Goal: Task Accomplishment & Management: Manage account settings

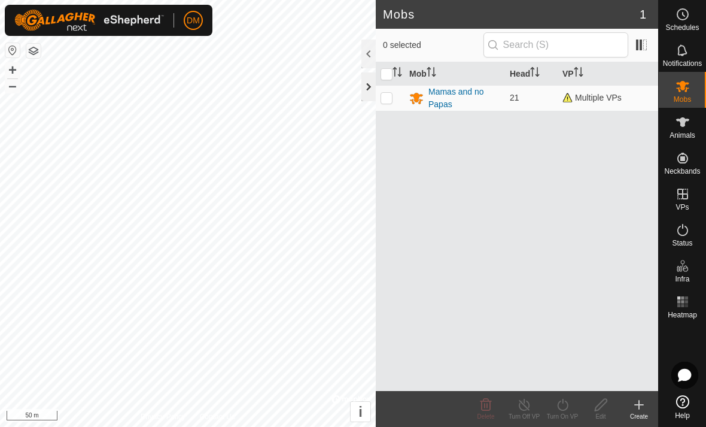
click at [370, 83] on div at bounding box center [368, 86] width 14 height 29
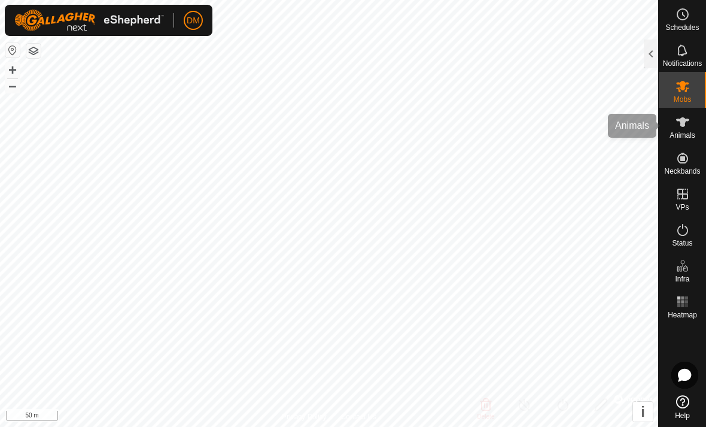
click at [685, 124] on icon at bounding box center [682, 122] width 13 height 10
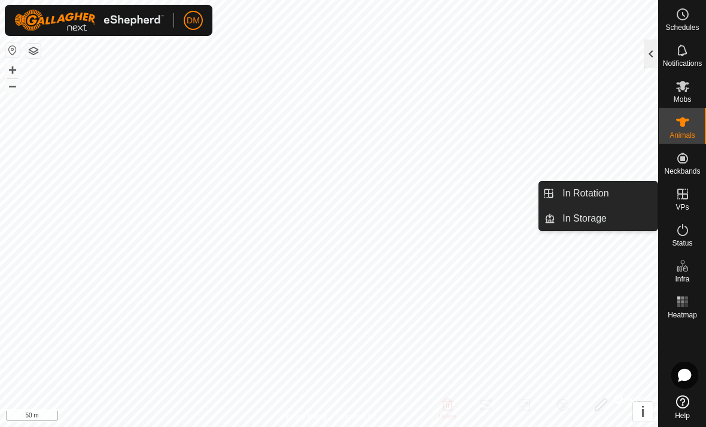
click at [648, 57] on div at bounding box center [651, 53] width 14 height 29
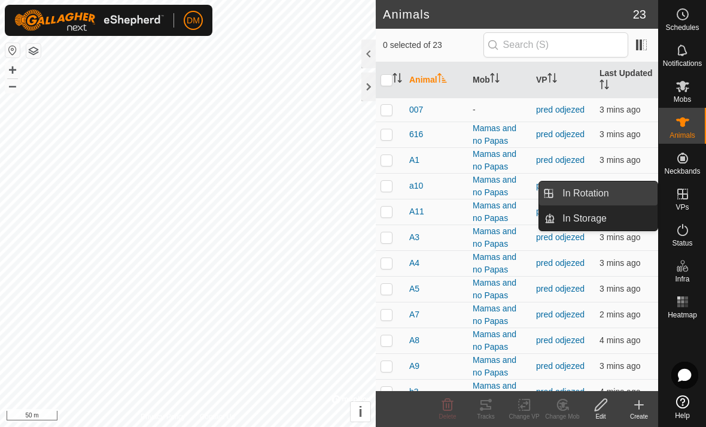
click at [620, 195] on link "In Rotation" at bounding box center [606, 193] width 102 height 24
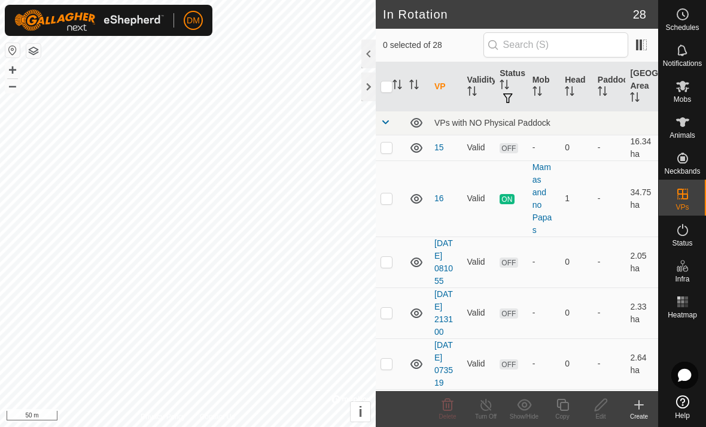
click at [639, 406] on icon at bounding box center [639, 404] width 0 height 8
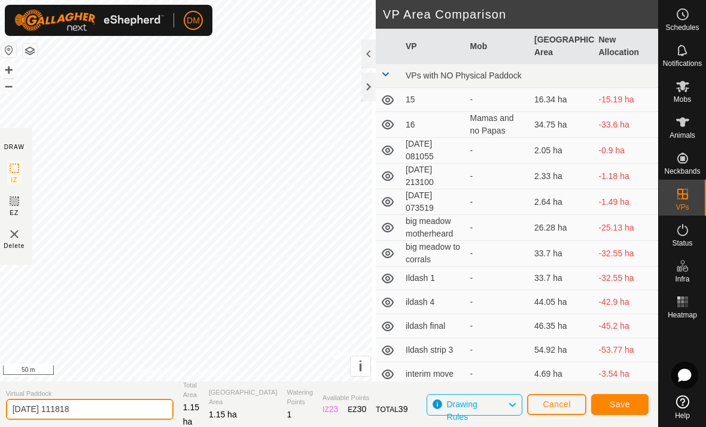
click at [80, 426] on html "DM Schedules Notifications Mobs Animals Neckbands VPs Status Infra Heatmap Help…" at bounding box center [353, 213] width 706 height 427
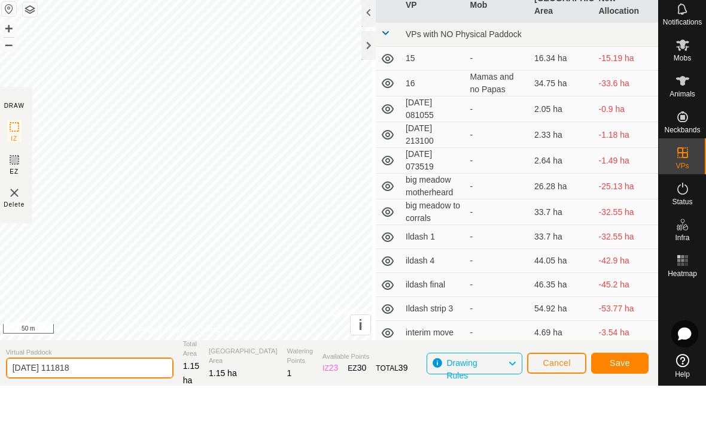
click at [97, 399] on input "2025-08-15 111818" at bounding box center [90, 409] width 168 height 21
type input "2"
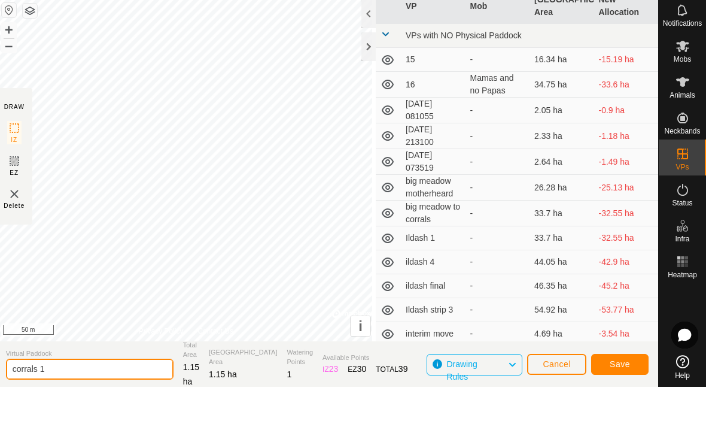
type input "corrals 1"
click at [624, 394] on button "Save" at bounding box center [619, 404] width 57 height 21
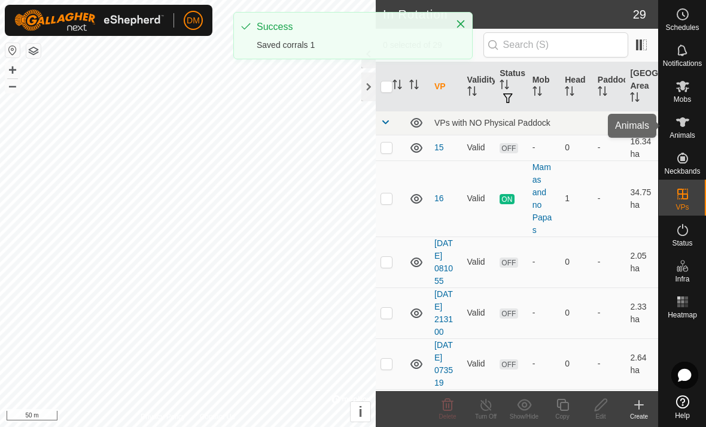
click at [686, 128] on icon at bounding box center [683, 122] width 14 height 14
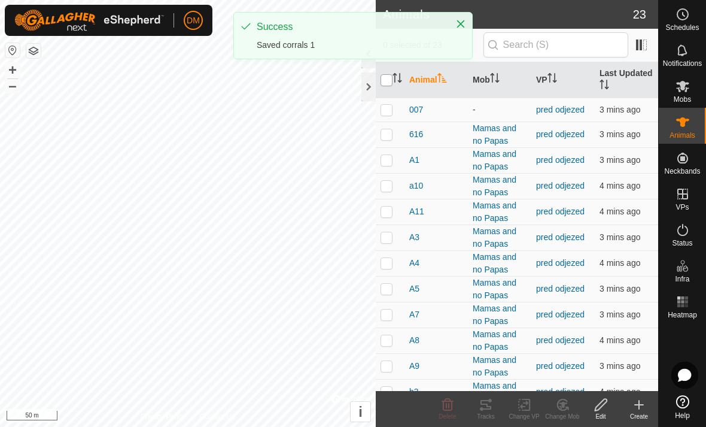
click at [385, 83] on input "checkbox" at bounding box center [387, 80] width 12 height 12
checkbox input "true"
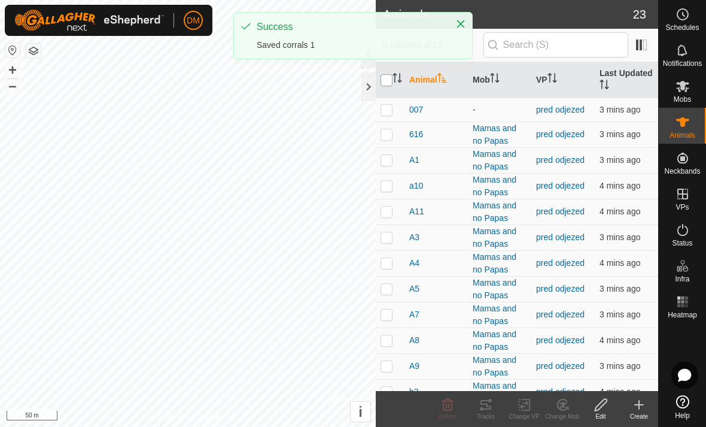
checkbox input "true"
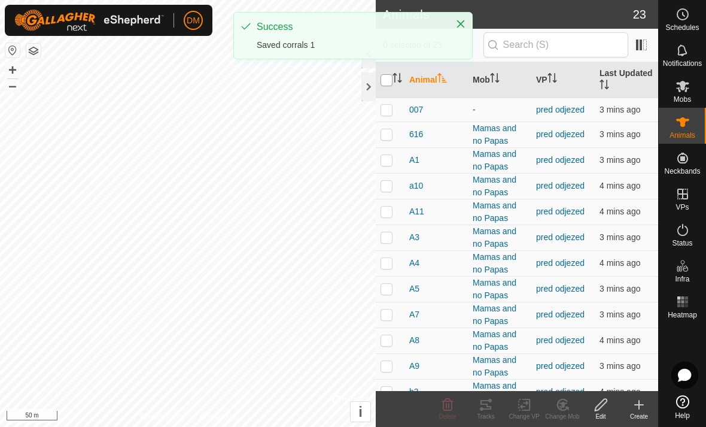
checkbox input "true"
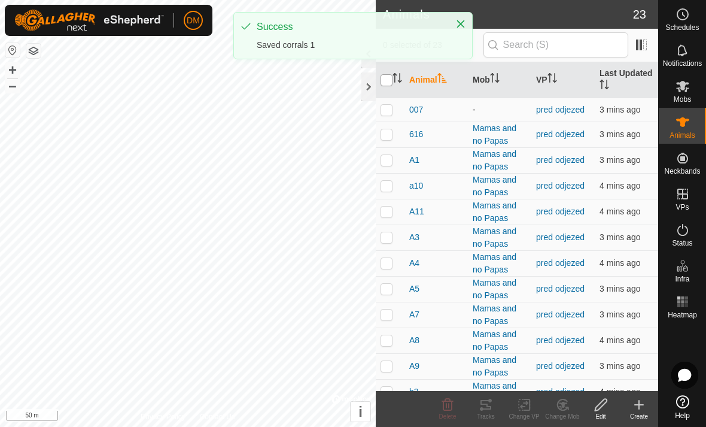
checkbox input "true"
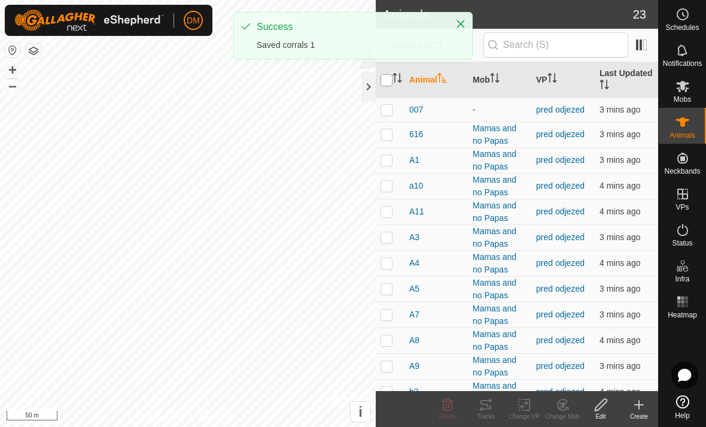
checkbox input "true"
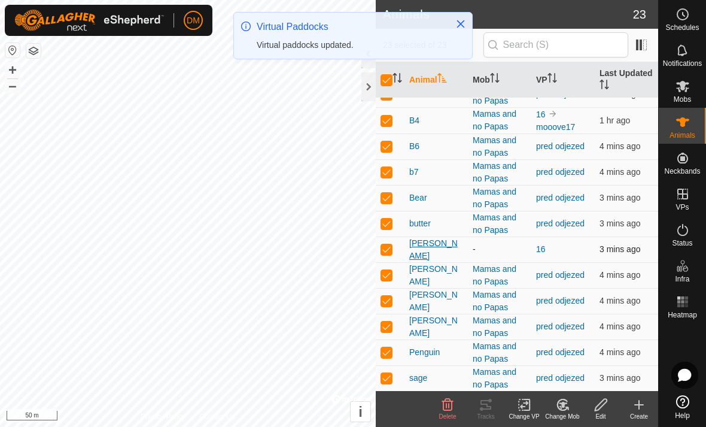
scroll to position [296, 0]
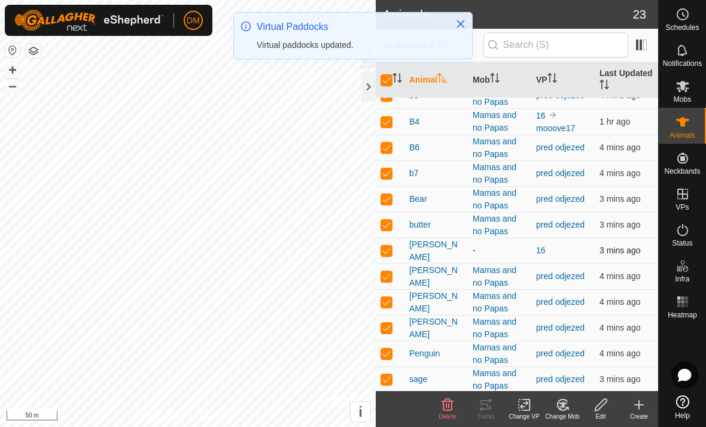
click at [391, 248] on p-checkbox at bounding box center [387, 250] width 12 height 10
checkbox input "false"
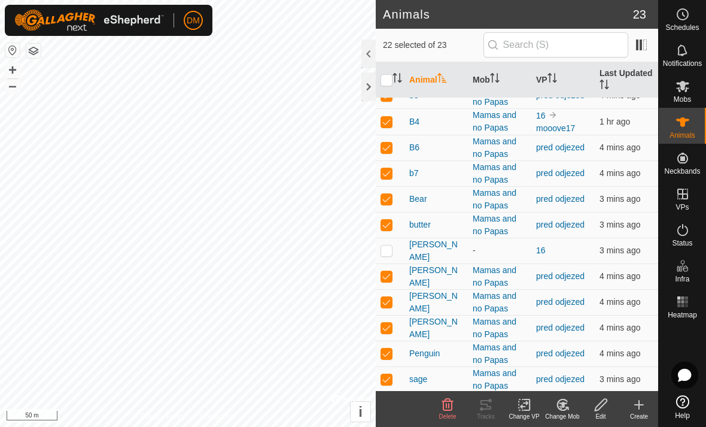
click at [527, 417] on div "Change VP" at bounding box center [524, 416] width 38 height 9
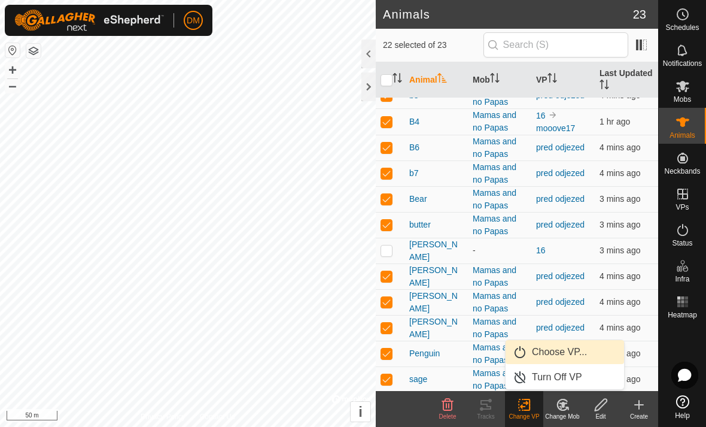
click at [531, 350] on link "Choose VP..." at bounding box center [565, 352] width 118 height 24
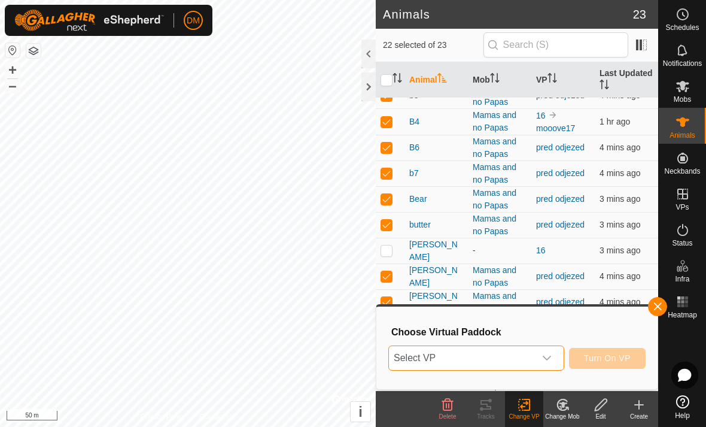
click at [487, 353] on span "Select VP" at bounding box center [462, 358] width 146 height 24
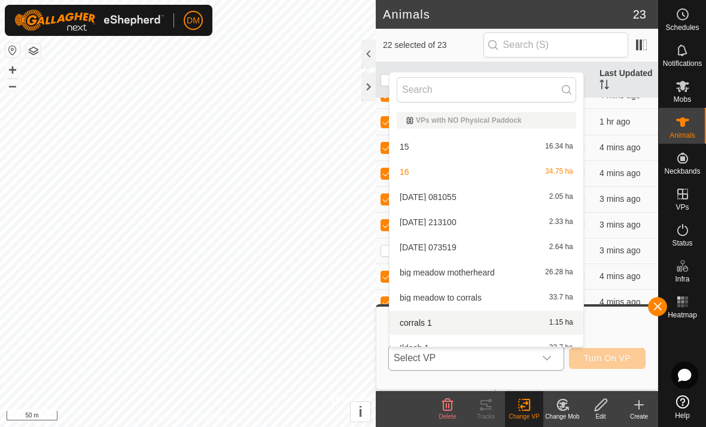
click at [450, 321] on li "corrals 1 1.15 ha" at bounding box center [487, 323] width 194 height 24
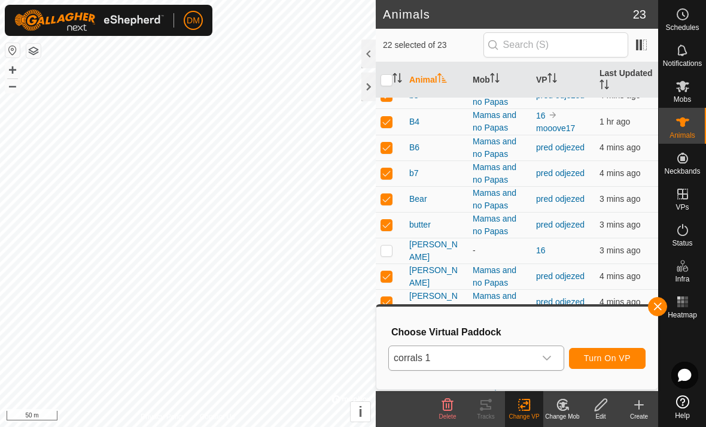
click at [601, 357] on span "Turn On VP" at bounding box center [607, 358] width 47 height 10
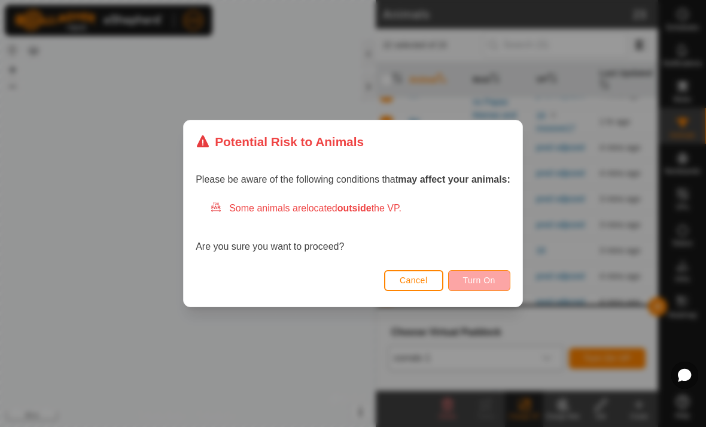
click at [492, 285] on span "Turn On" at bounding box center [479, 280] width 32 height 10
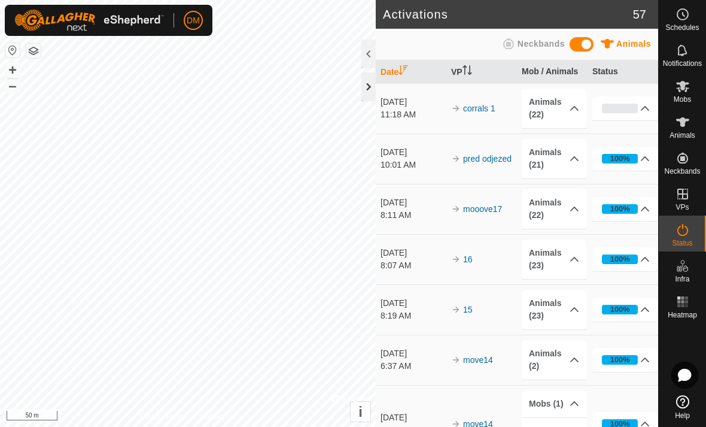
click at [371, 81] on div at bounding box center [368, 86] width 14 height 29
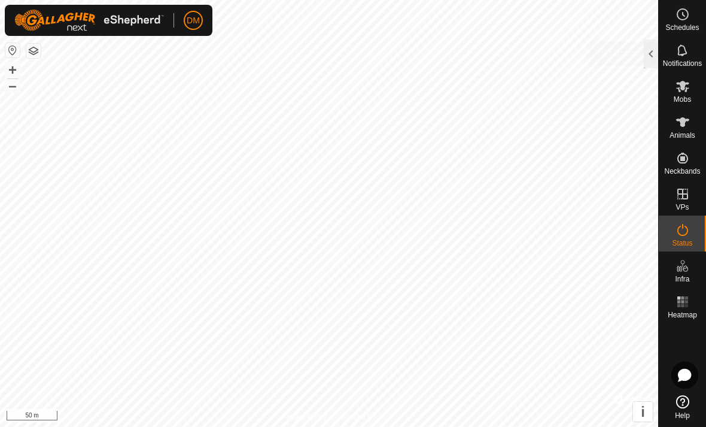
click at [683, 56] on icon at bounding box center [682, 49] width 10 height 11
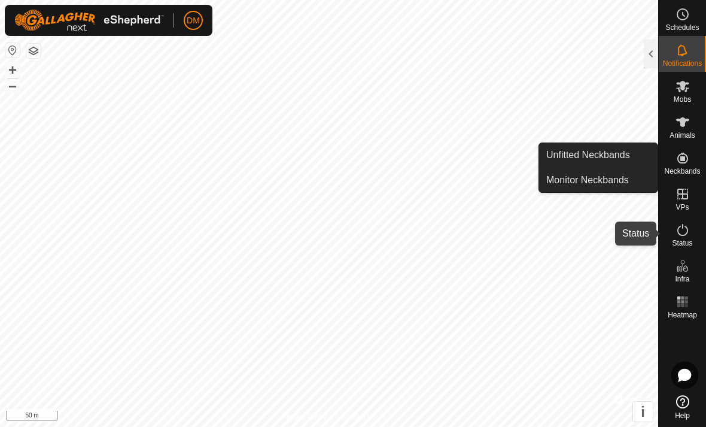
click at [681, 232] on icon at bounding box center [683, 230] width 14 height 14
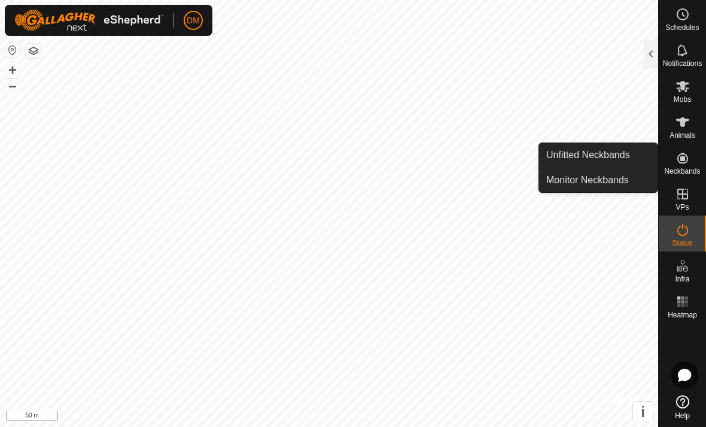
click at [682, 235] on icon at bounding box center [683, 230] width 14 height 14
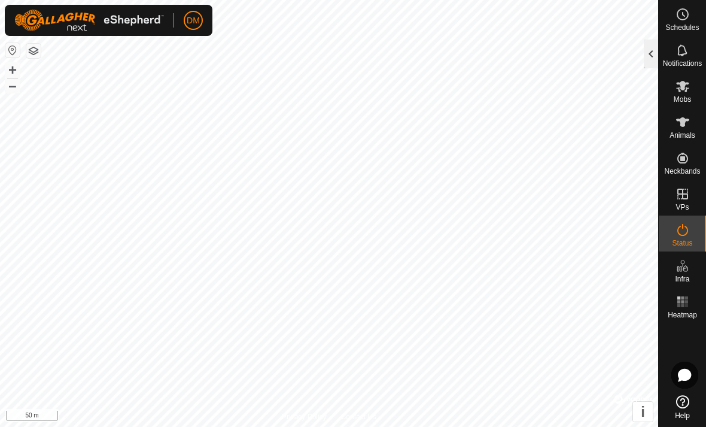
click at [649, 51] on div at bounding box center [651, 53] width 14 height 29
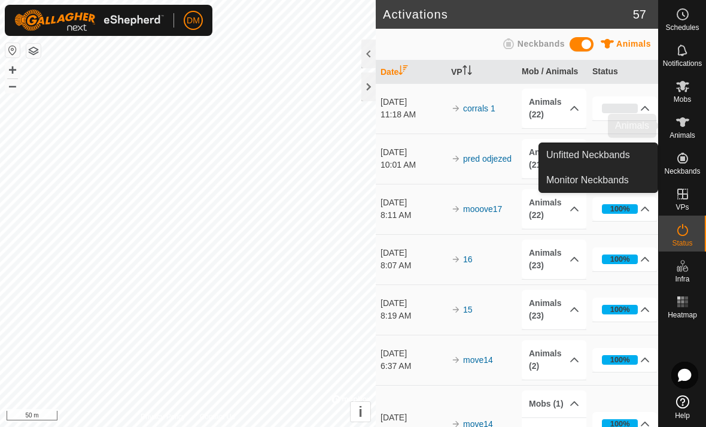
click at [689, 114] on es-animals-svg-icon at bounding box center [683, 122] width 22 height 19
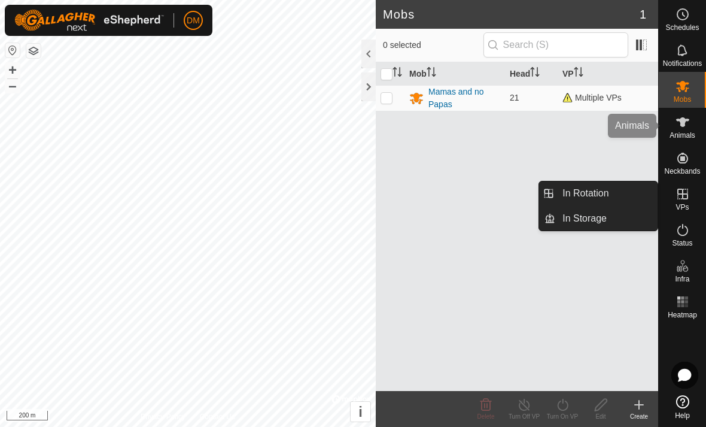
click at [687, 129] on es-animals-svg-icon at bounding box center [683, 122] width 22 height 19
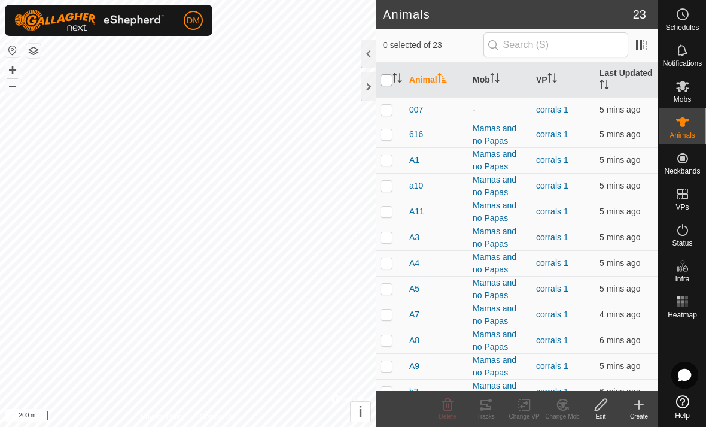
click at [387, 81] on input "checkbox" at bounding box center [387, 80] width 12 height 12
checkbox input "true"
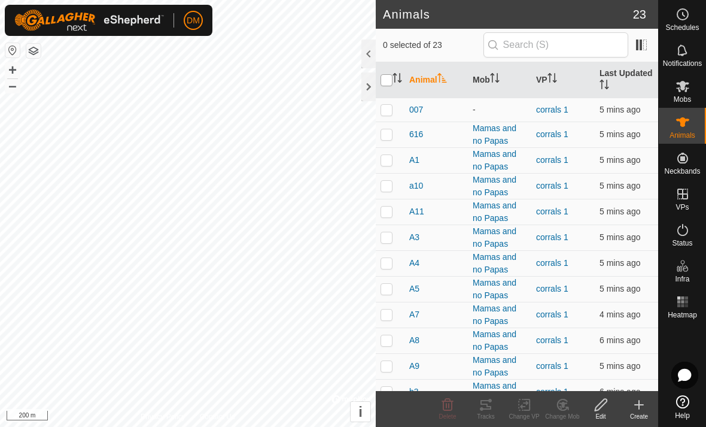
checkbox input "true"
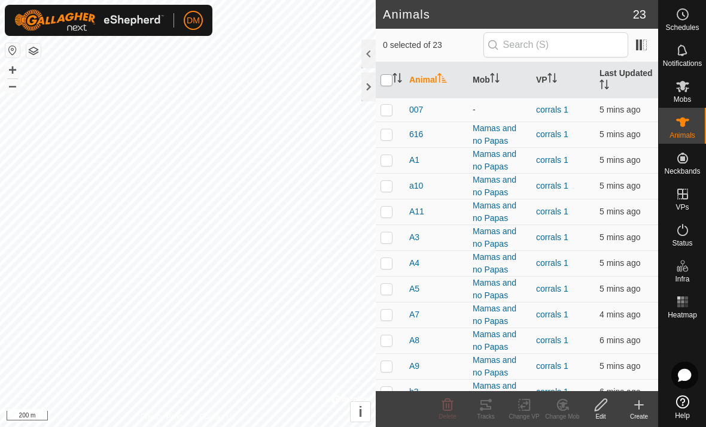
checkbox input "true"
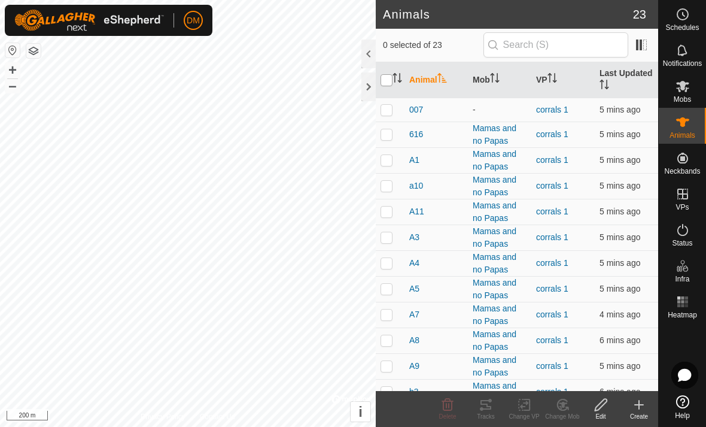
checkbox input "true"
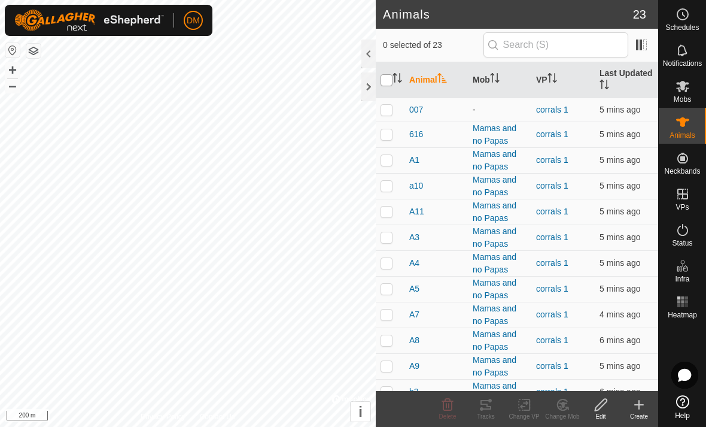
checkbox input "true"
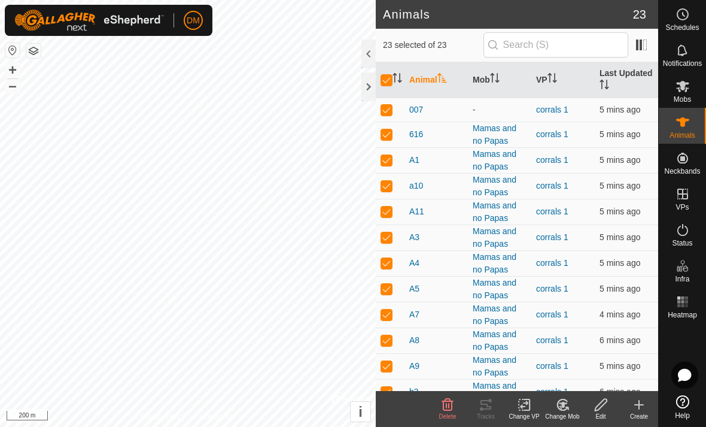
click at [526, 412] on div "Change VP" at bounding box center [524, 416] width 38 height 9
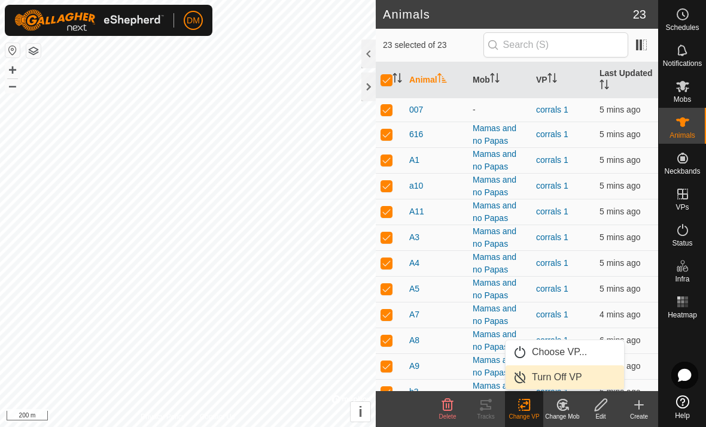
click at [545, 376] on link "Turn Off VP" at bounding box center [565, 377] width 118 height 24
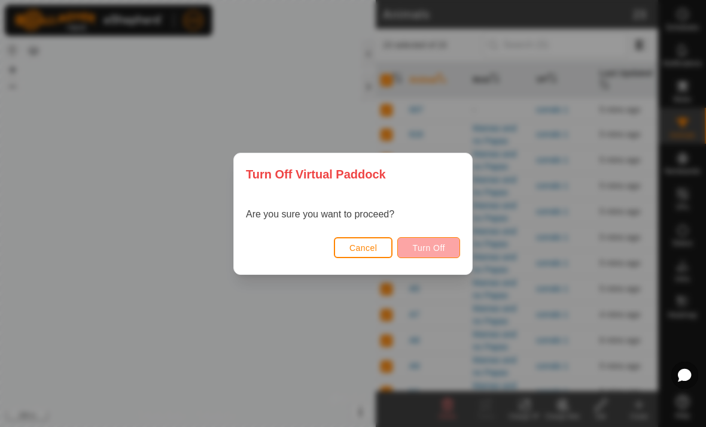
click at [443, 253] on span "Turn Off" at bounding box center [428, 248] width 33 height 10
